Goal: Find specific page/section: Find specific page/section

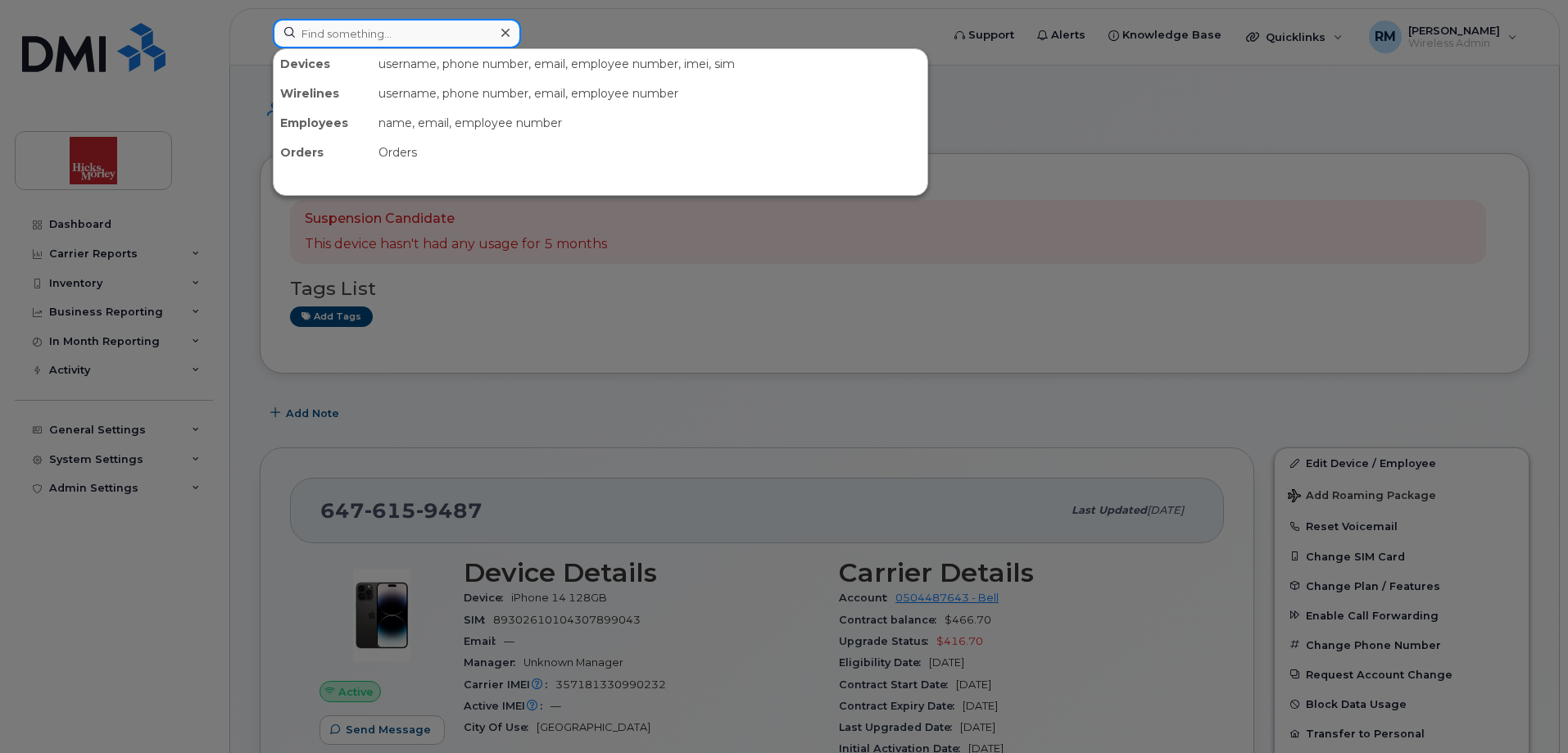
click at [447, 39] on input at bounding box center [396, 33] width 248 height 30
paste input "4165263824"
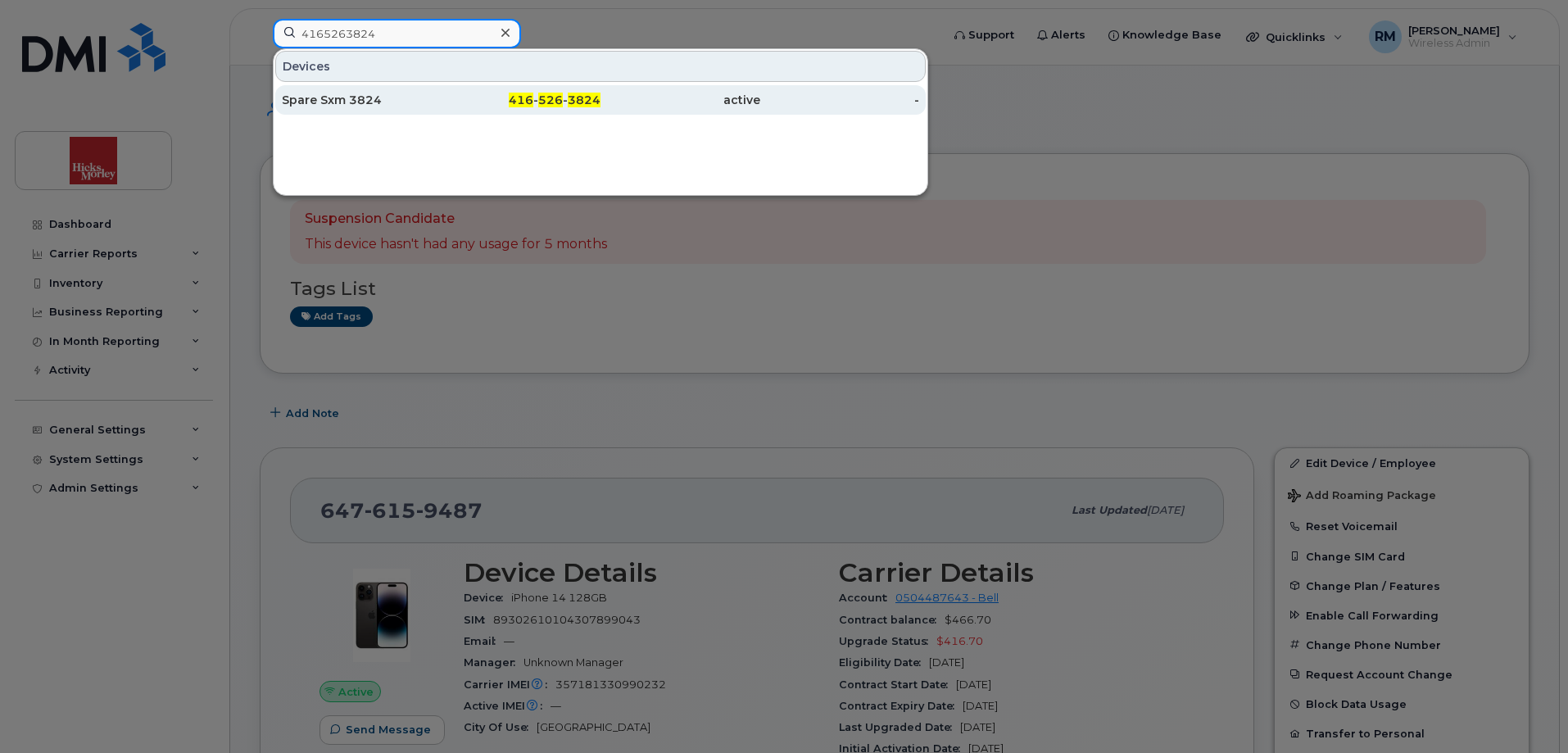
type input "4165263824"
click at [340, 101] on div "Spare Sxm 3824" at bounding box center [362, 99] width 159 height 16
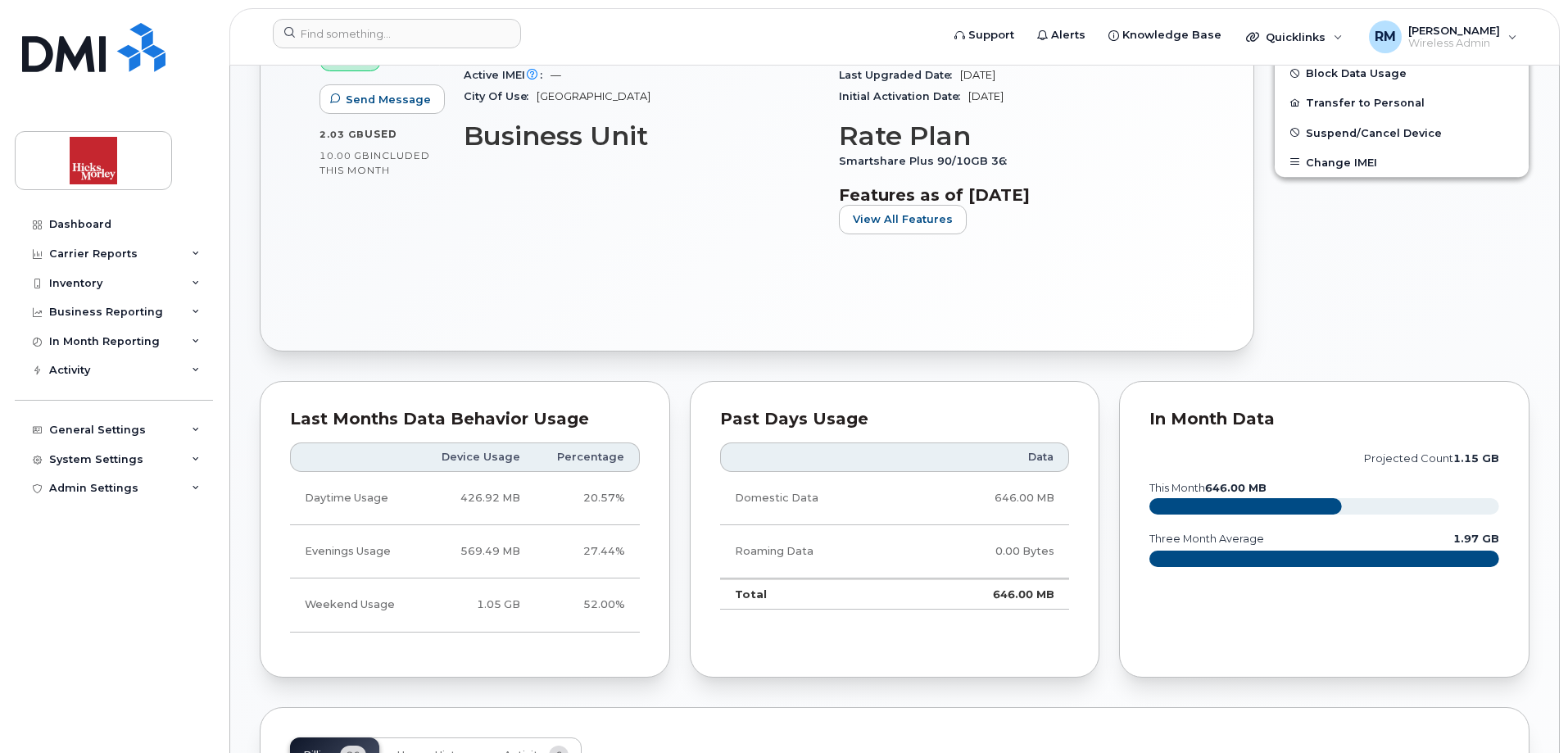
scroll to position [574, 0]
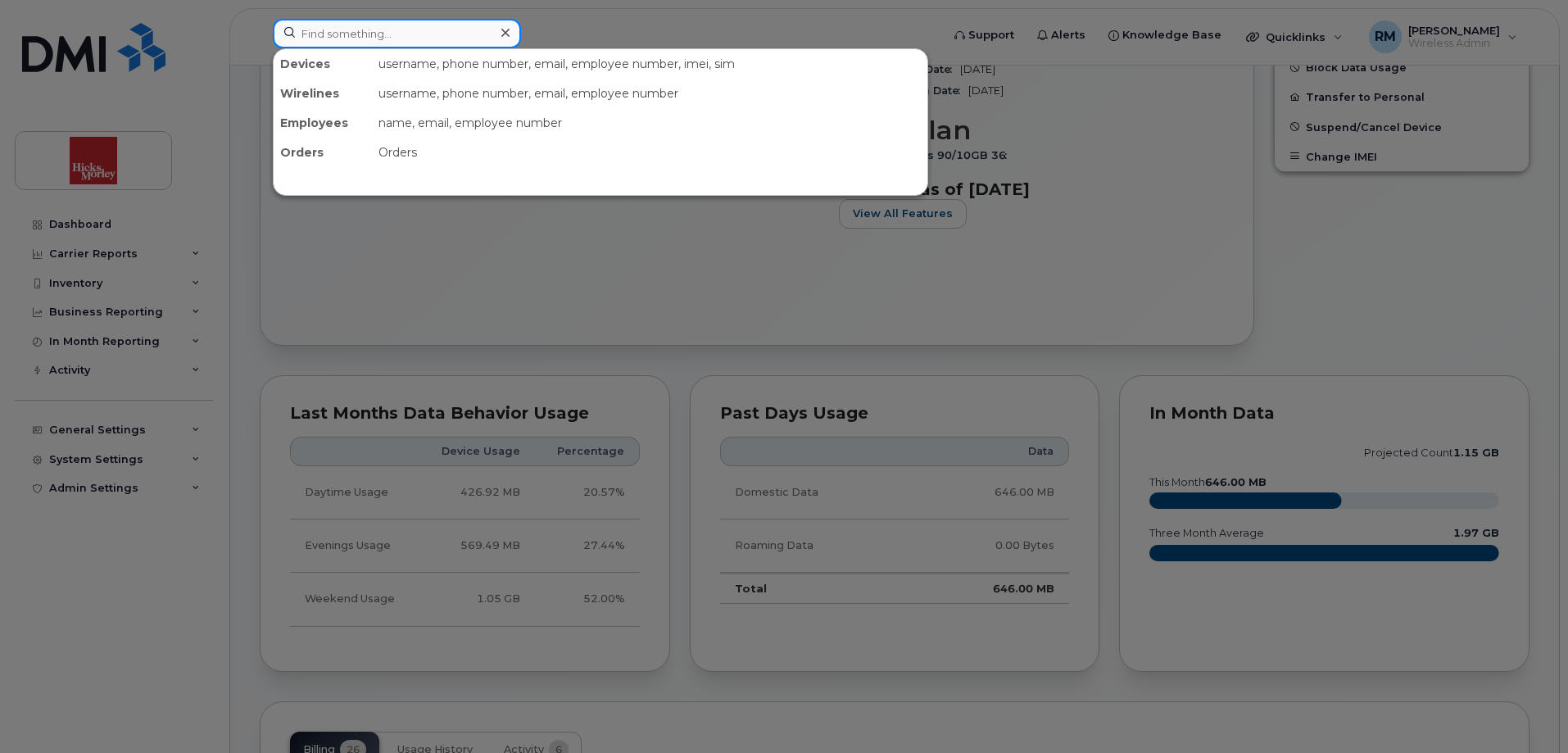
click at [420, 35] on input at bounding box center [396, 33] width 248 height 30
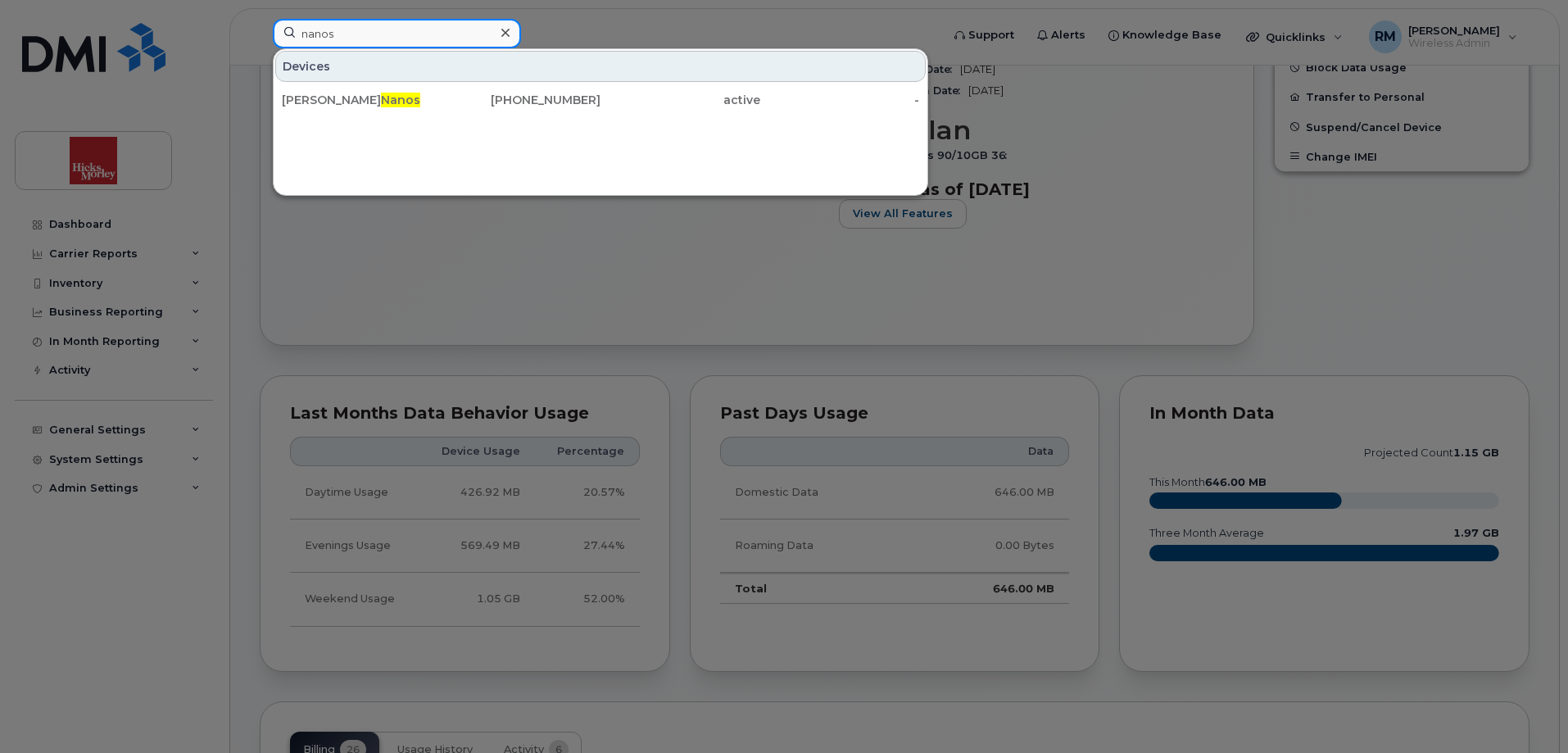
type input "nanos"
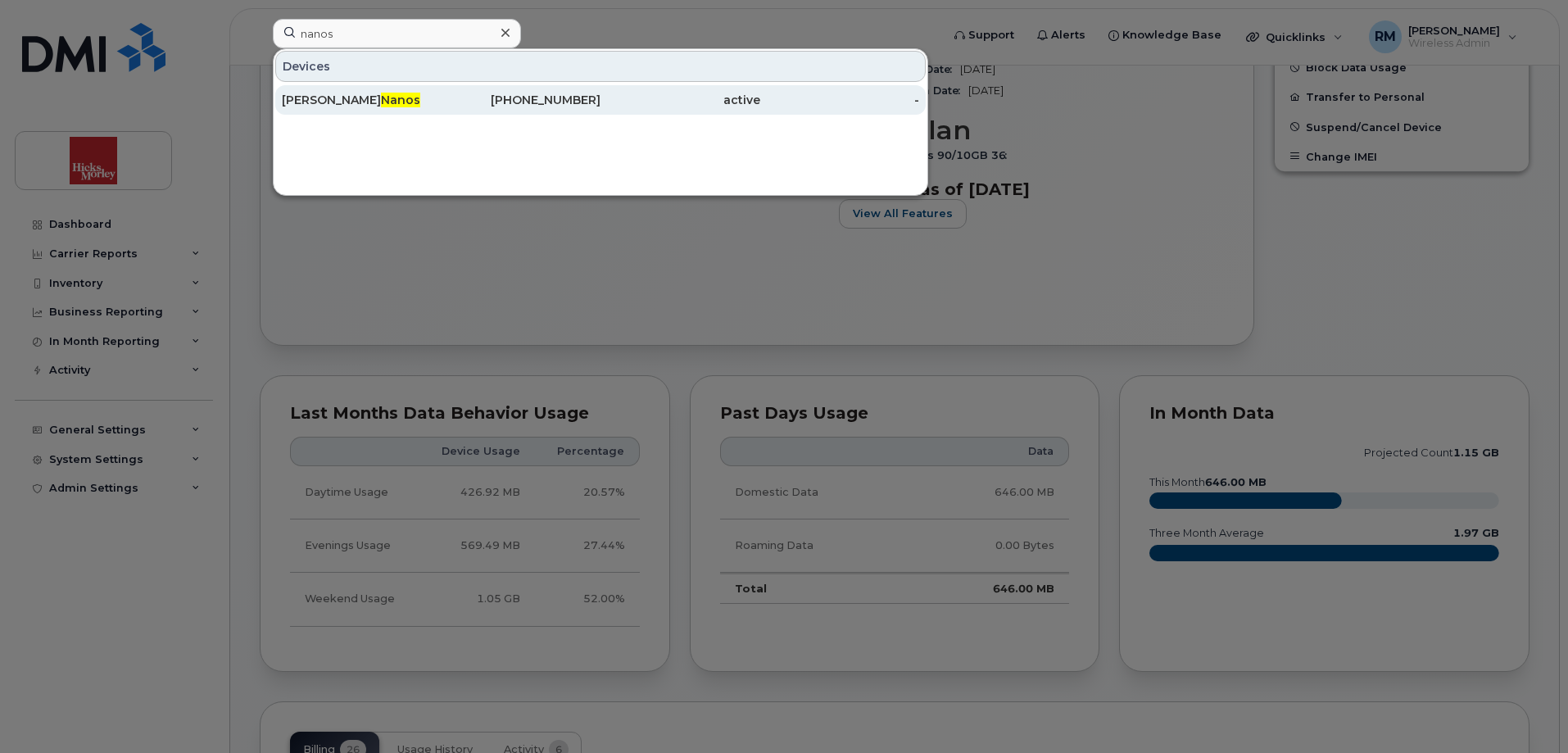
click at [381, 103] on span "Nanos" at bounding box center [401, 99] width 39 height 14
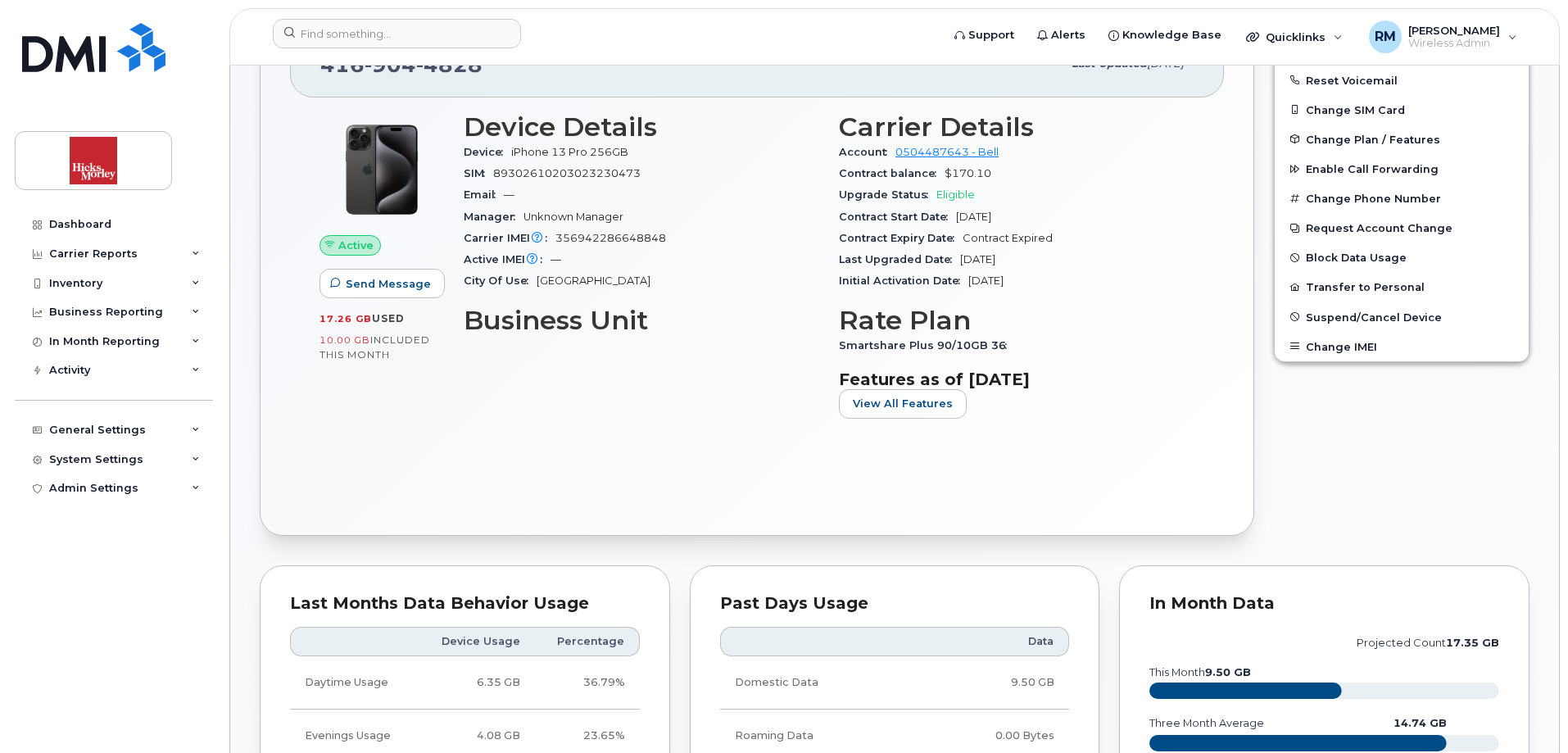
scroll to position [410, 0]
